Goal: Navigation & Orientation: Find specific page/section

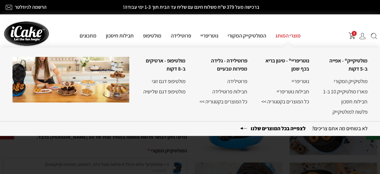
click at [282, 36] on link "מוצרי המותג" at bounding box center [288, 35] width 35 height 7
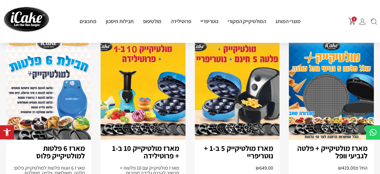
scroll to position [281, 0]
click at [334, 100] on img at bounding box center [331, 89] width 85 height 101
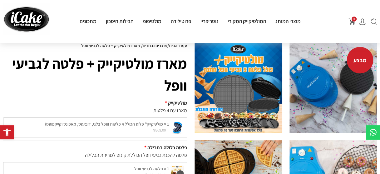
scroll to position [31, 0]
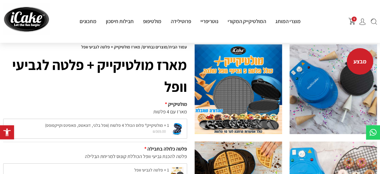
click at [25, 22] on img at bounding box center [26, 19] width 47 height 32
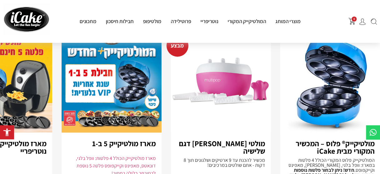
scroll to position [406, 0]
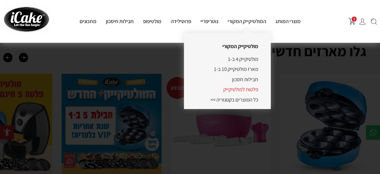
click at [244, 90] on link "פלטות למולטיקייק" at bounding box center [240, 89] width 35 height 7
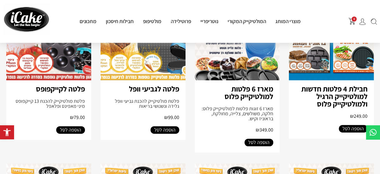
scroll to position [125, 0]
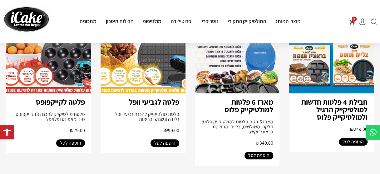
click at [164, 59] on img at bounding box center [143, 43] width 85 height 101
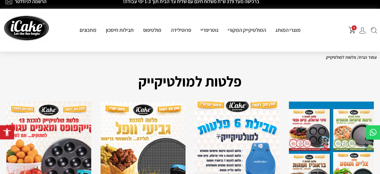
scroll to position [0, 0]
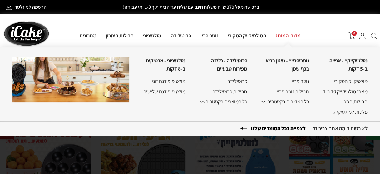
click at [292, 37] on link "מוצרי המותג" at bounding box center [288, 35] width 35 height 7
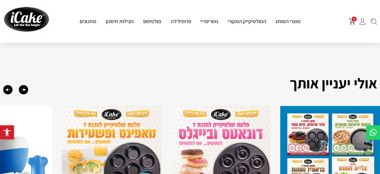
scroll to position [219, 0]
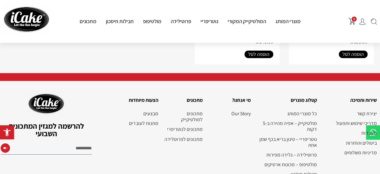
scroll to position [1002, 0]
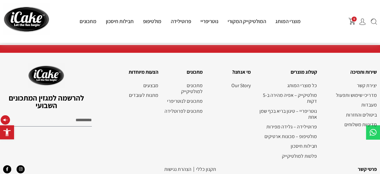
click at [179, 166] on link "הצהרת נגישות" at bounding box center [177, 169] width 27 height 7
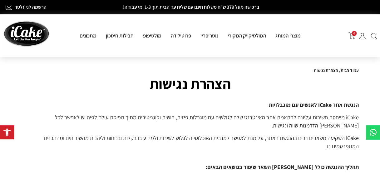
click at [29, 33] on img at bounding box center [26, 33] width 47 height 32
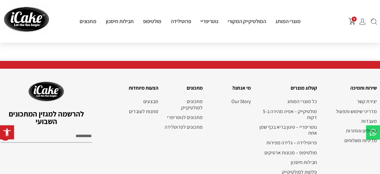
scroll to position [1512, 0]
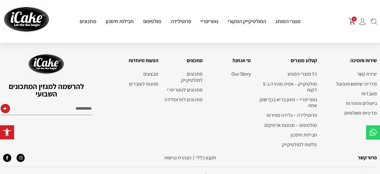
click at [209, 154] on link "תקנון‭ ‬כללי" at bounding box center [206, 157] width 20 height 7
